Goal: Use online tool/utility

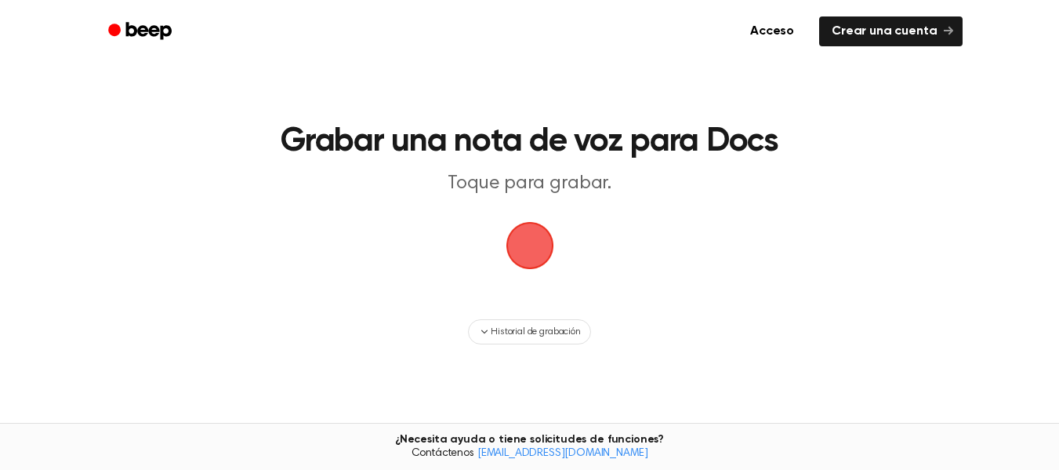
click at [537, 251] on span "button" at bounding box center [530, 245] width 88 height 88
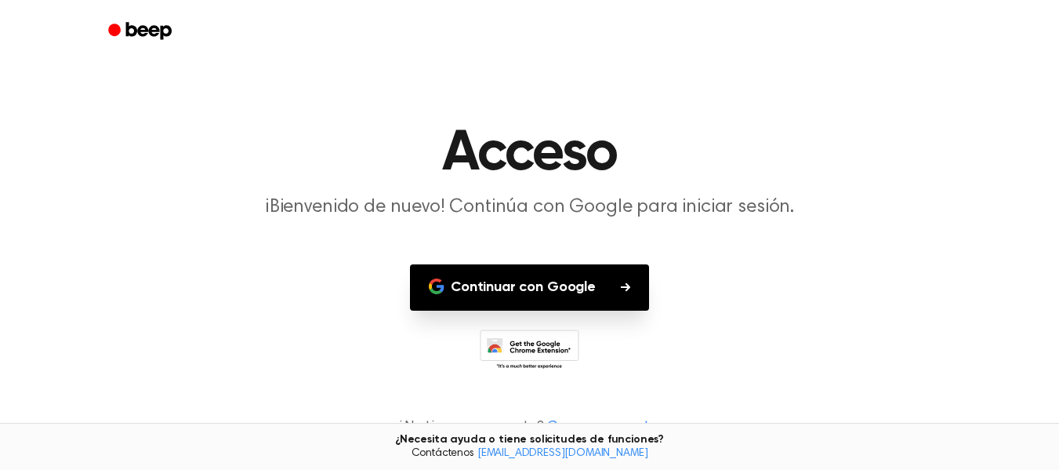
click at [533, 292] on font "Continuar con Google" at bounding box center [523, 287] width 145 height 14
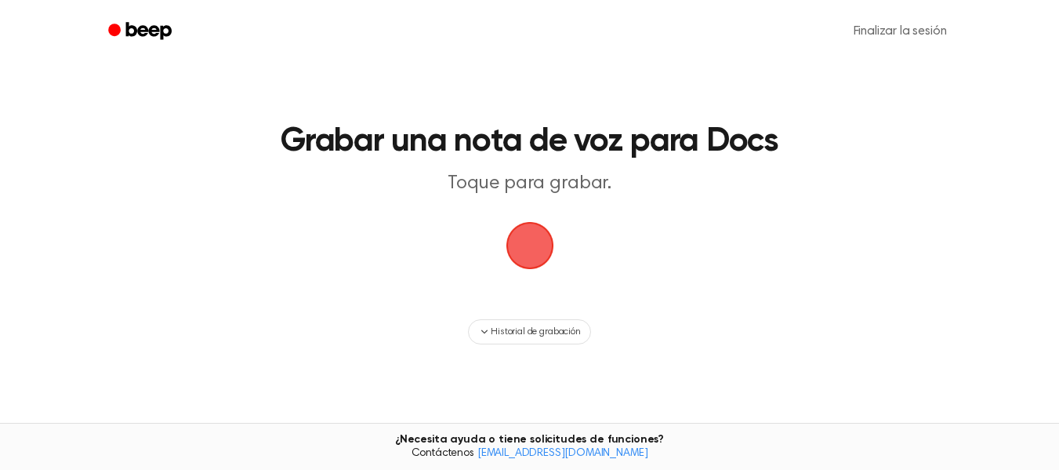
click at [535, 246] on span "button" at bounding box center [530, 245] width 80 height 80
click at [532, 245] on span "button" at bounding box center [529, 244] width 87 height 87
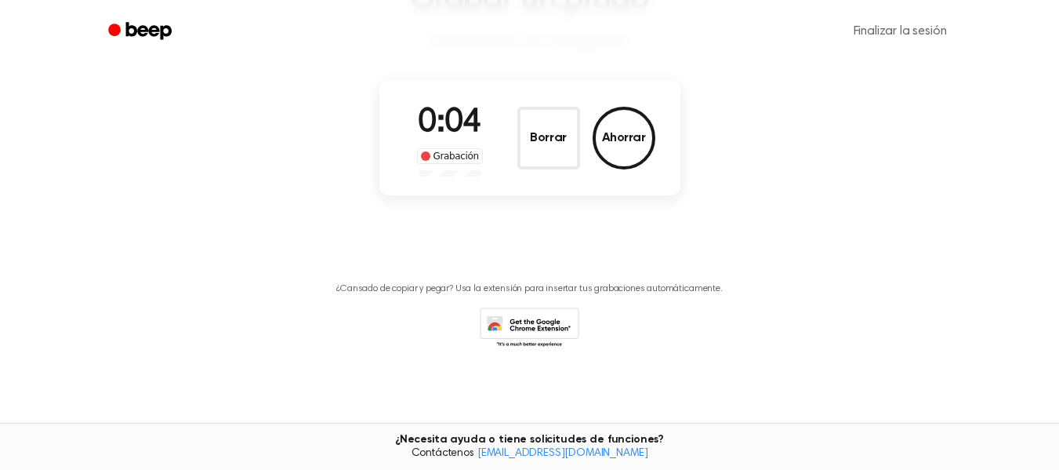
click at [446, 144] on div "0:04 Grabación" at bounding box center [450, 138] width 91 height 78
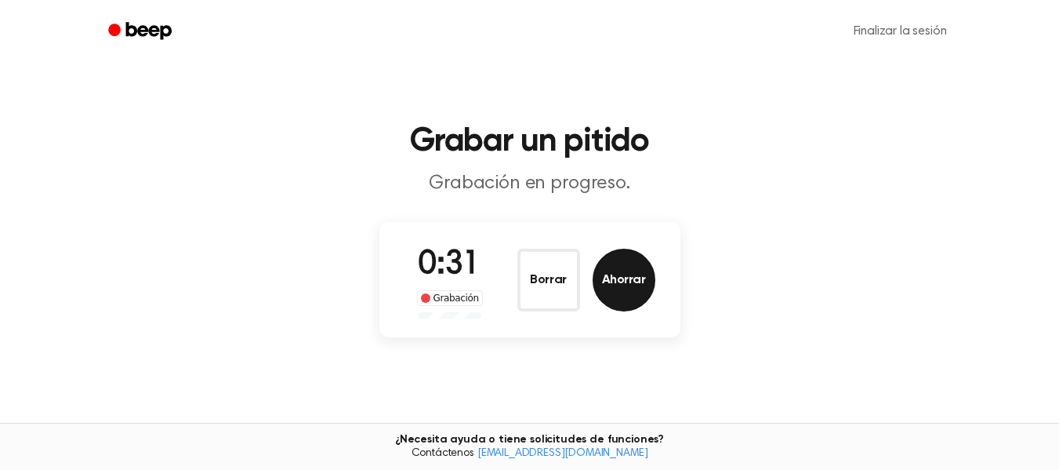
click at [633, 286] on font "Ahorrar" at bounding box center [624, 280] width 44 height 13
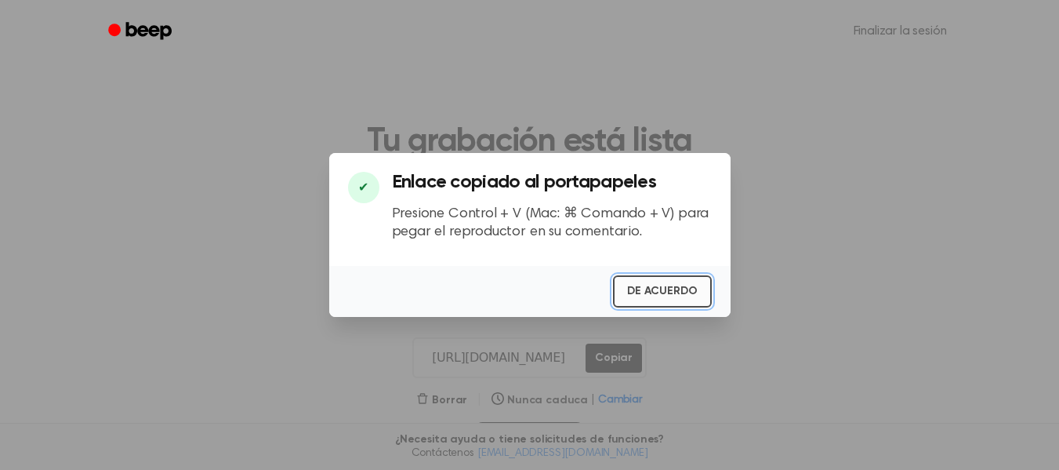
click at [675, 291] on font "DE ACUERDO" at bounding box center [662, 290] width 70 height 11
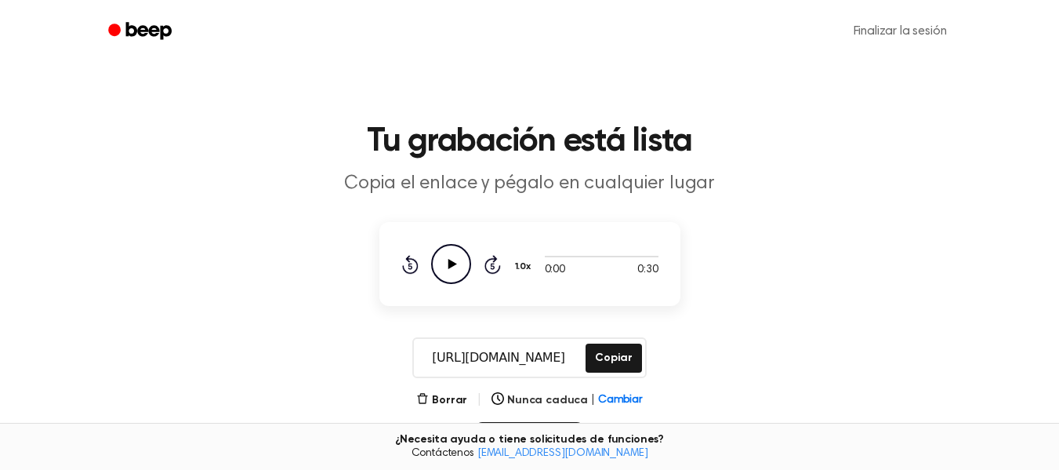
click at [440, 263] on icon "Play Audio" at bounding box center [451, 264] width 40 height 40
click at [452, 268] on icon "Pause Audio" at bounding box center [451, 264] width 40 height 40
click at [450, 263] on icon at bounding box center [452, 264] width 9 height 10
click at [455, 400] on font "Borrar" at bounding box center [449, 399] width 35 height 11
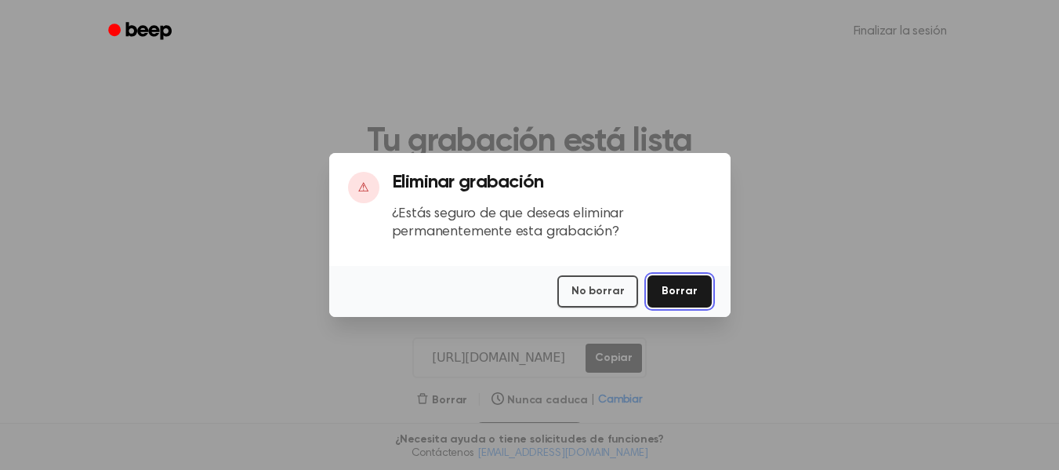
click at [691, 299] on button "Borrar" at bounding box center [680, 291] width 64 height 32
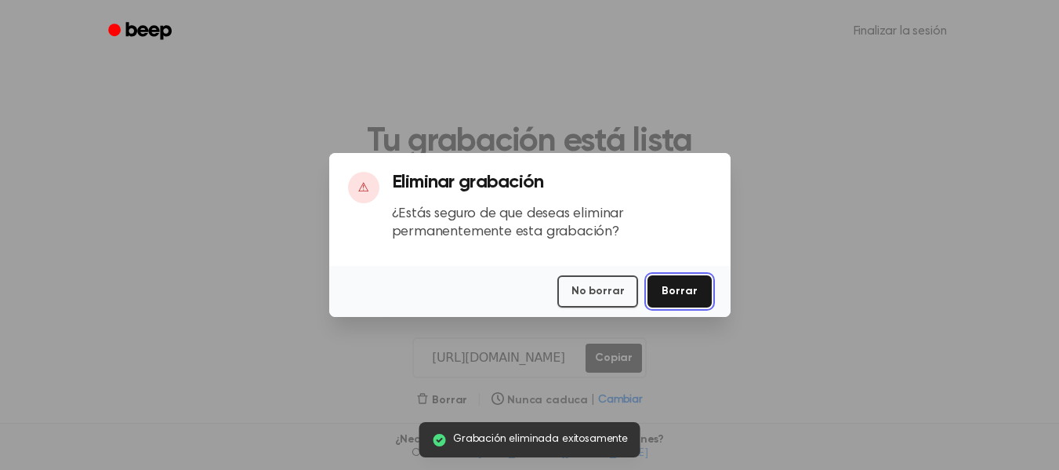
click at [691, 296] on font "Borrar" at bounding box center [679, 290] width 35 height 11
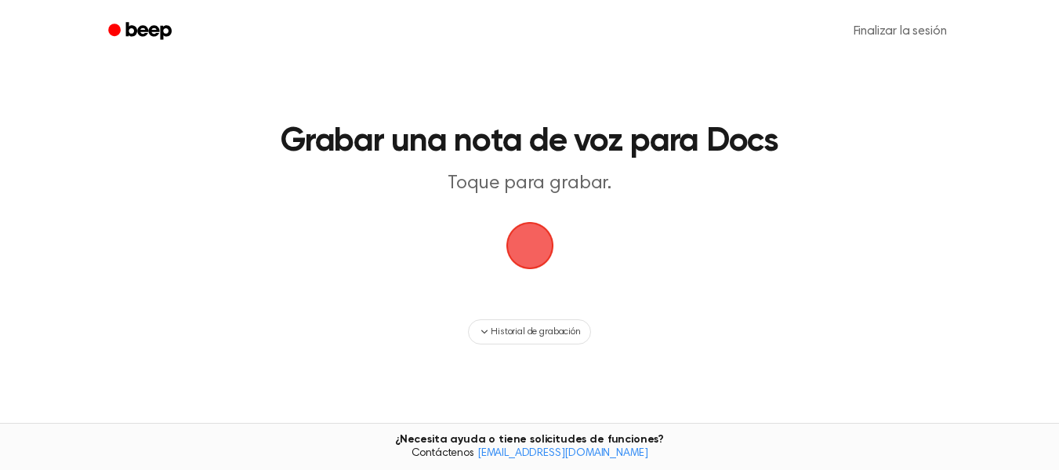
click at [535, 249] on span "button" at bounding box center [530, 245] width 63 height 63
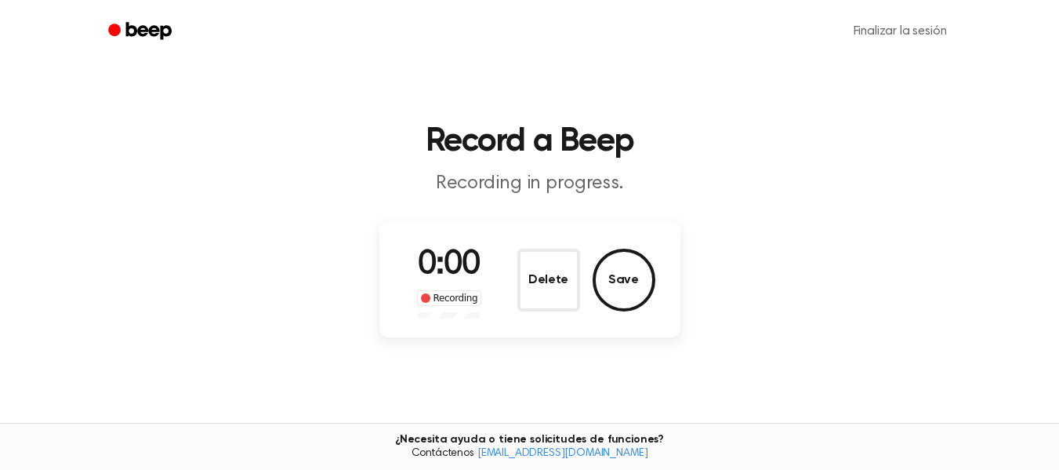
scroll to position [142, 0]
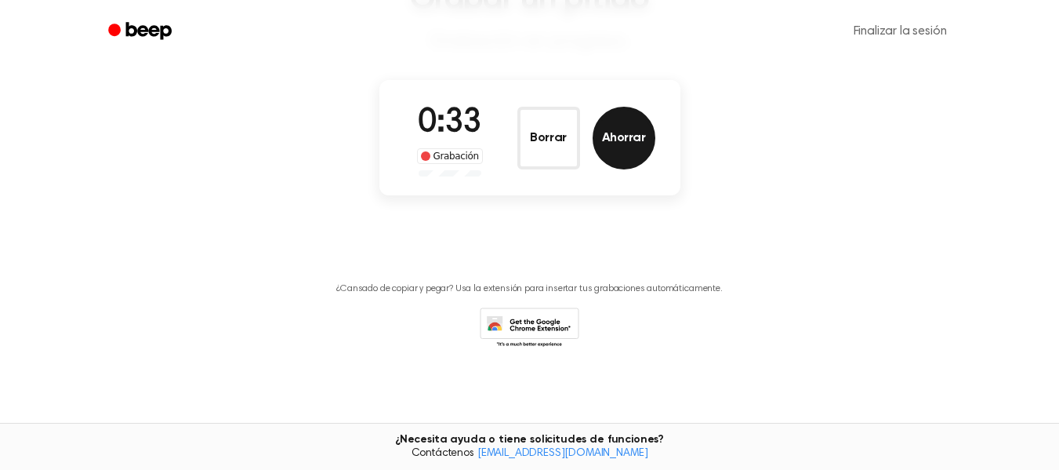
click at [631, 144] on font "Ahorrar" at bounding box center [624, 138] width 44 height 13
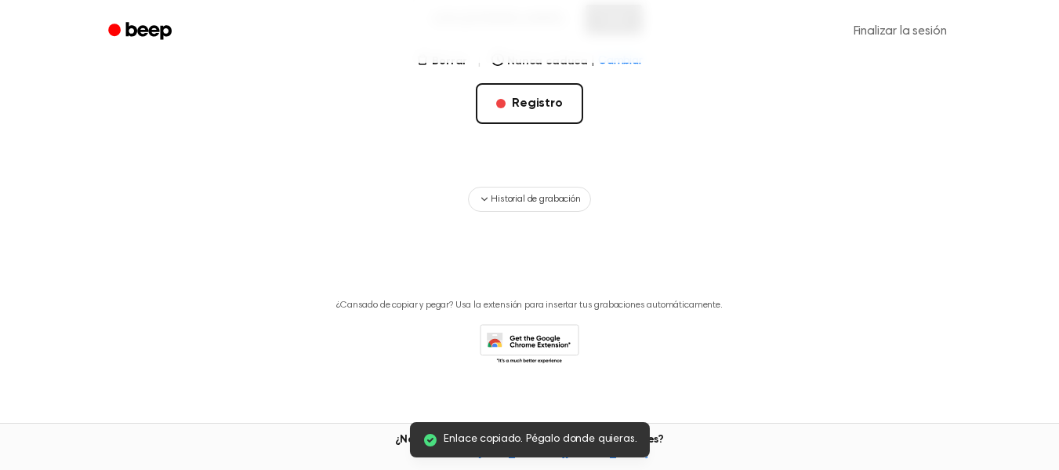
scroll to position [103, 0]
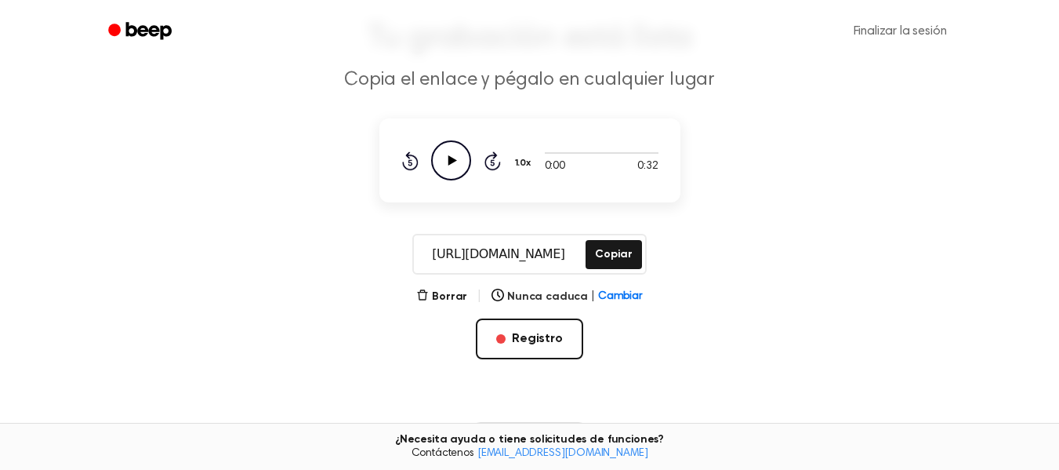
click at [450, 153] on icon "Play Audio" at bounding box center [451, 160] width 40 height 40
click at [550, 339] on font "Registro" at bounding box center [537, 338] width 51 height 13
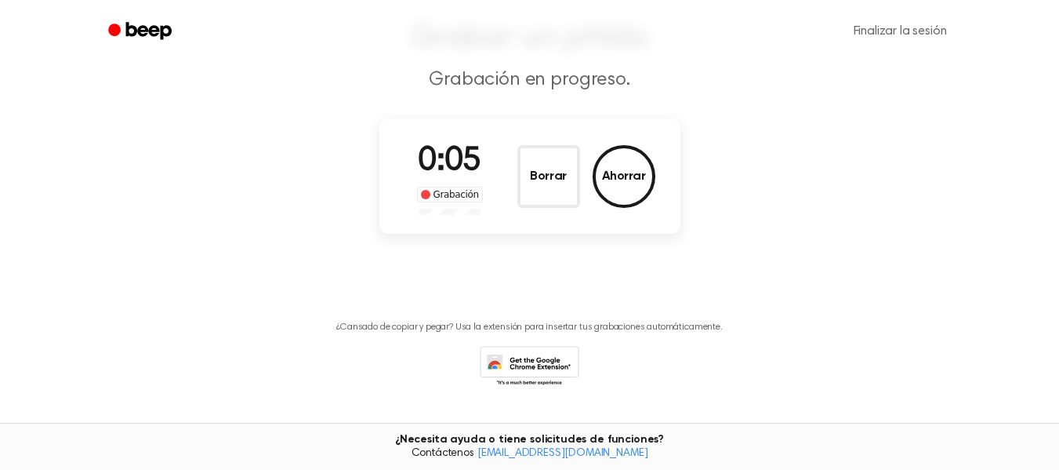
click at [547, 180] on font "Borrar" at bounding box center [548, 176] width 36 height 13
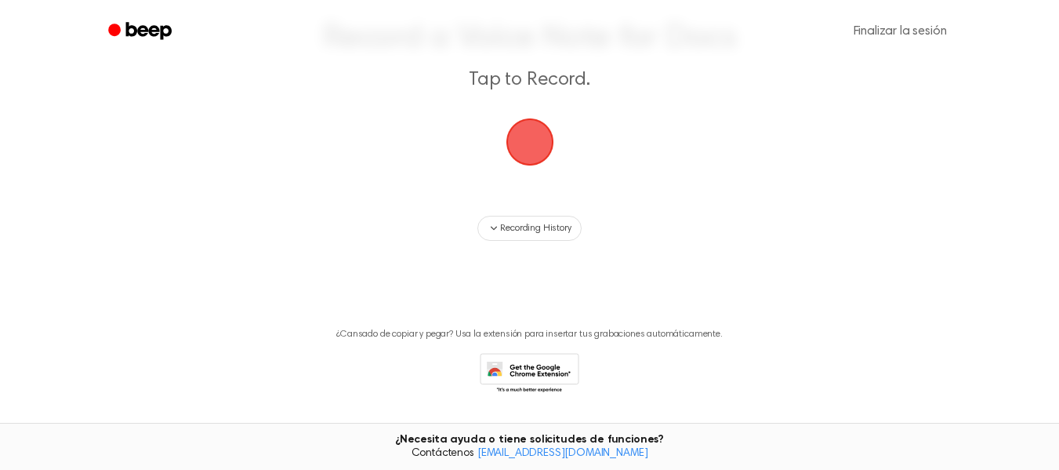
scroll to position [111, 0]
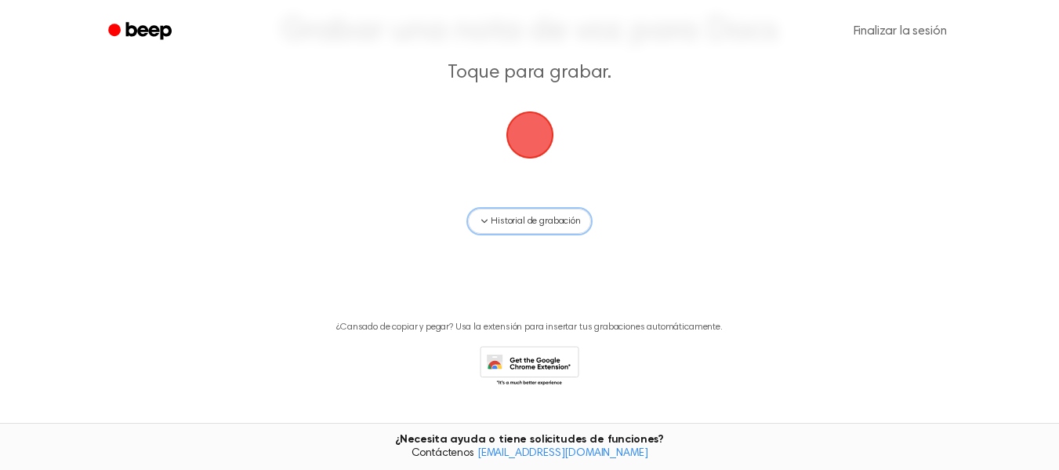
click at [525, 223] on font "Historial de grabación" at bounding box center [535, 220] width 89 height 9
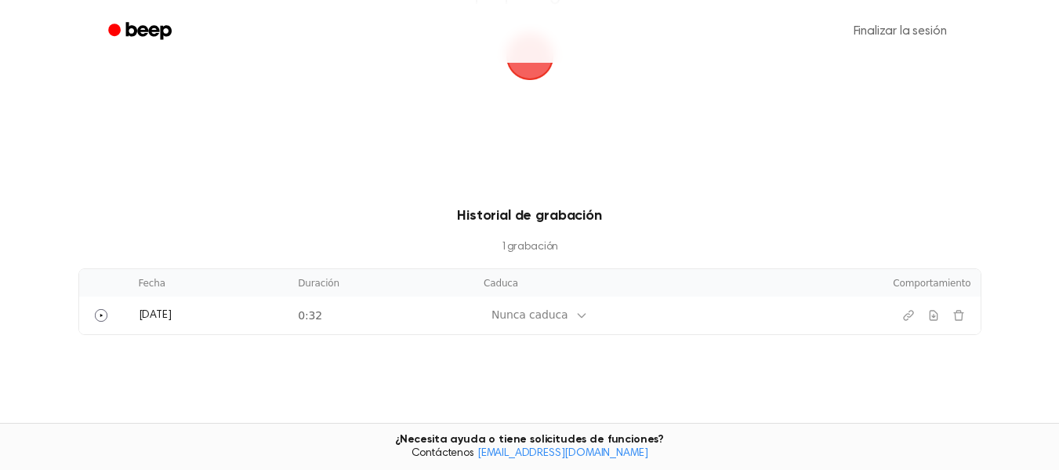
scroll to position [267, 0]
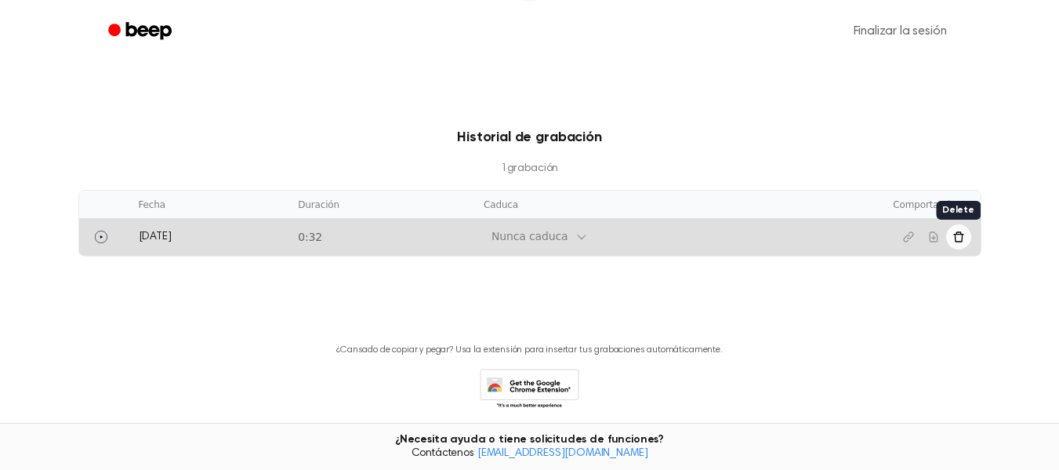
click at [959, 241] on icon "Eliminar grabación" at bounding box center [959, 236] width 13 height 13
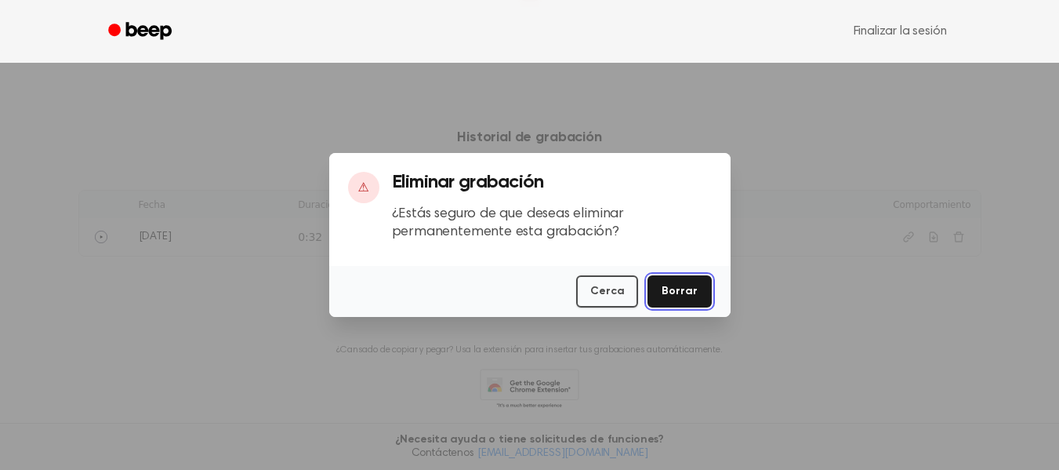
click at [684, 293] on font "Borrar" at bounding box center [679, 290] width 35 height 11
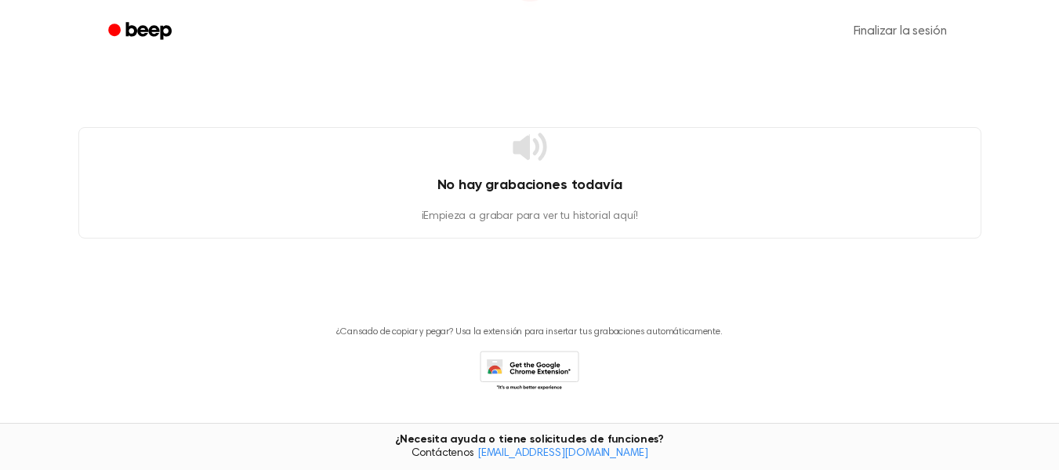
scroll to position [32, 0]
